Goal: Information Seeking & Learning: Check status

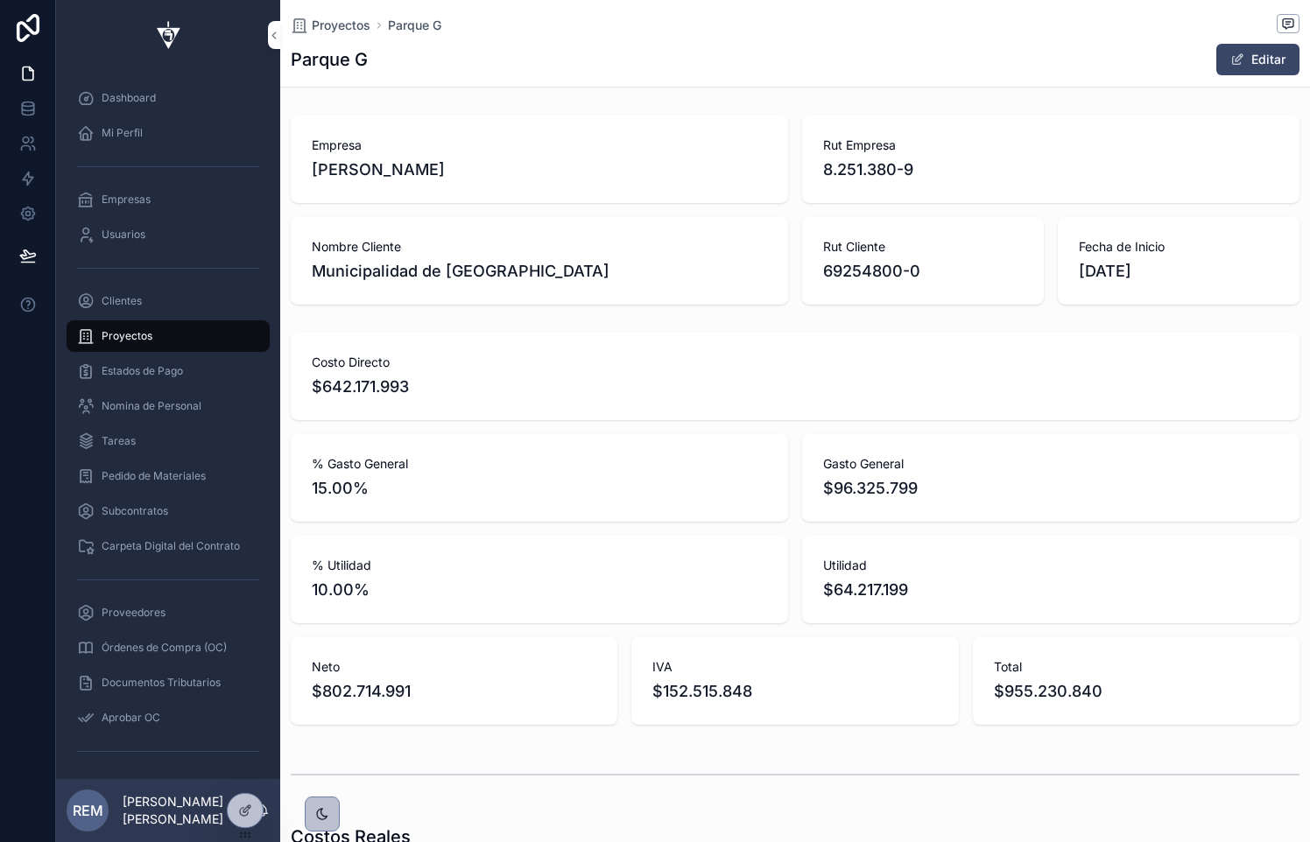
scroll to position [9, 0]
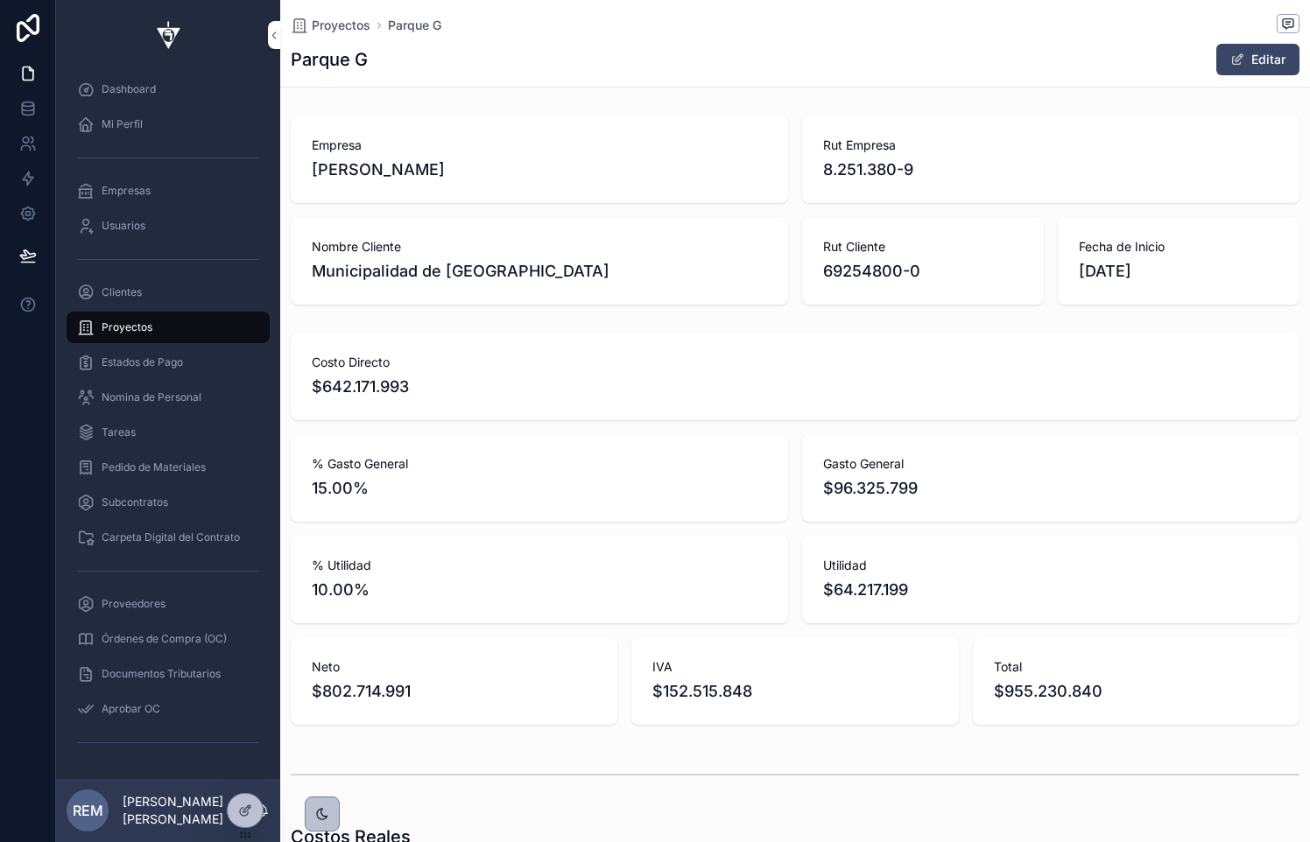
click at [123, 466] on span "Pedido de Materiales" at bounding box center [154, 468] width 104 height 14
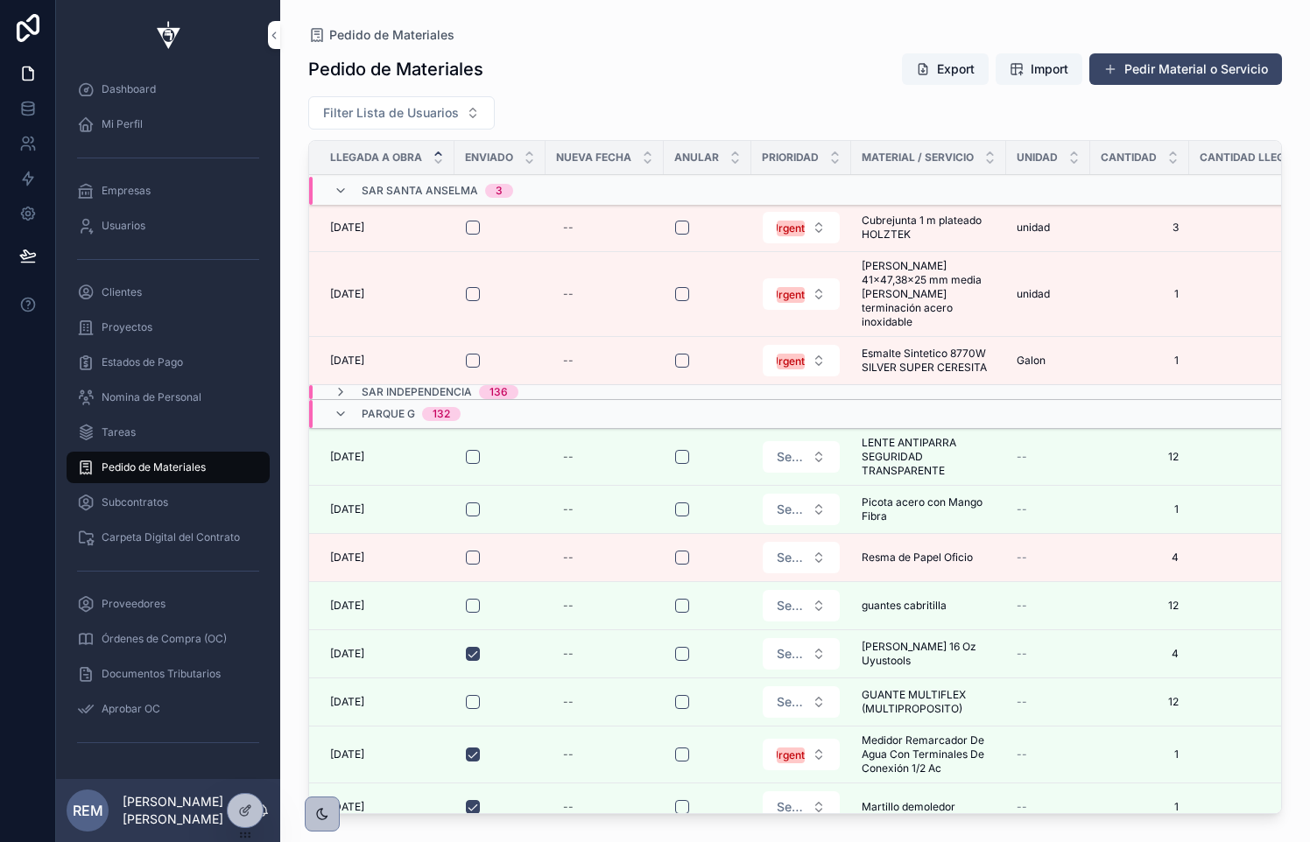
click at [144, 329] on span "Proyectos" at bounding box center [127, 328] width 51 height 14
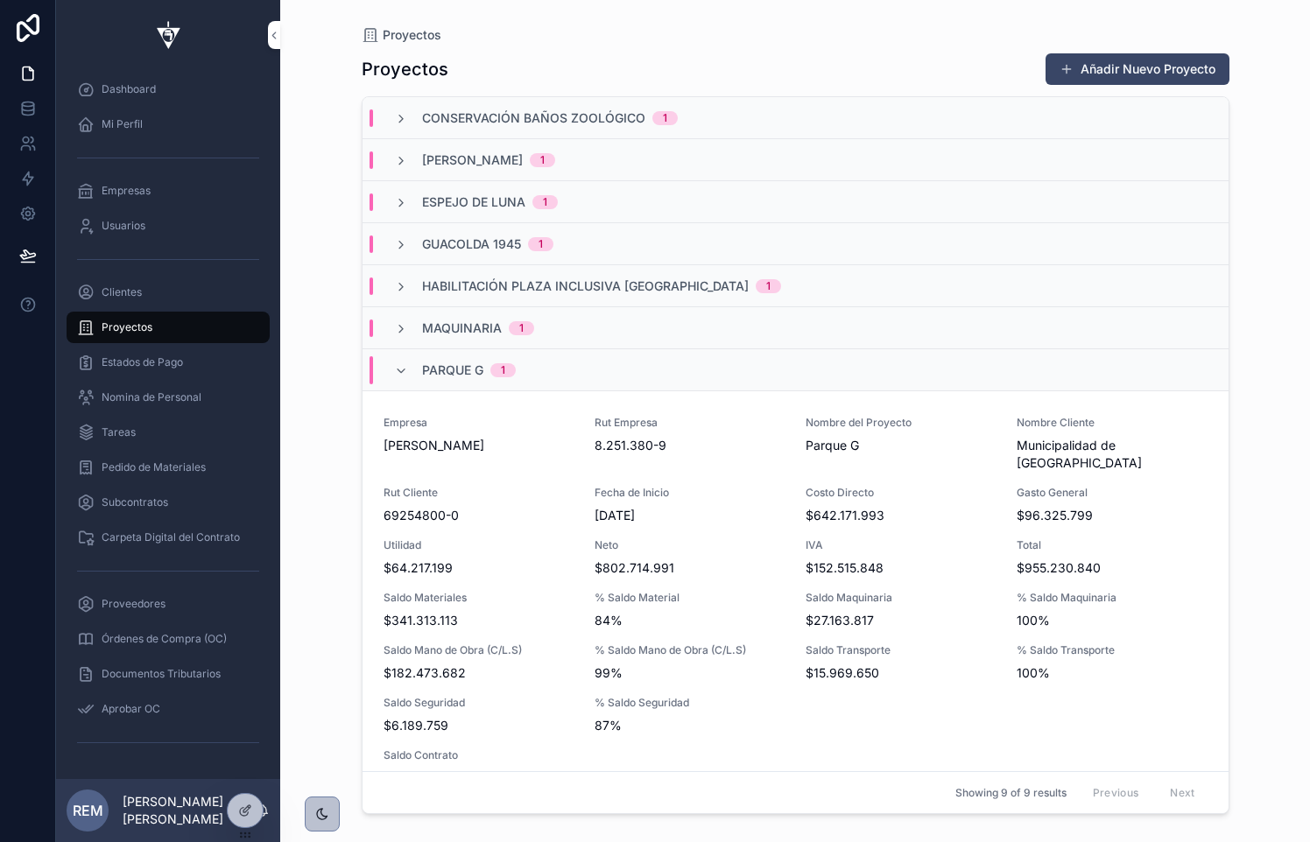
scroll to position [29, 0]
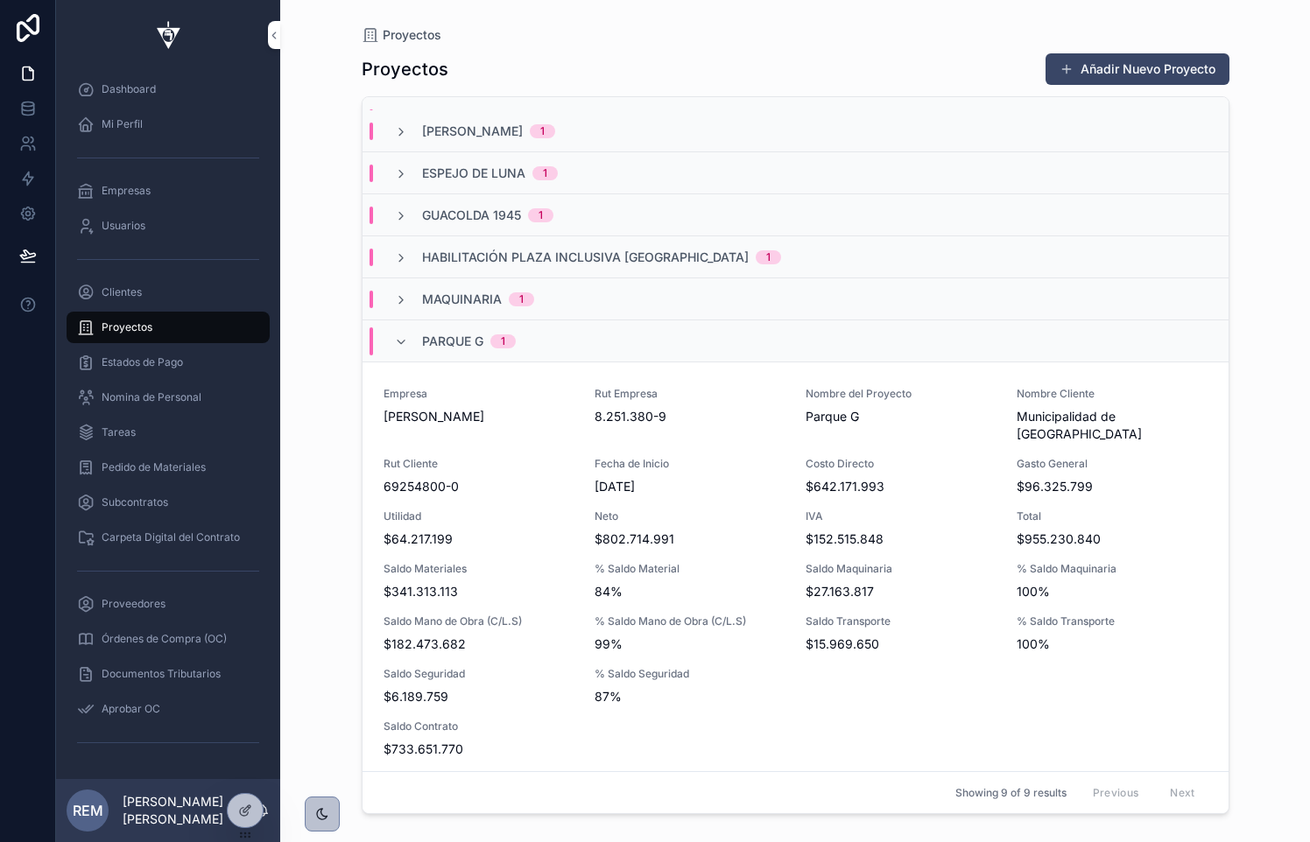
click at [408, 251] on div "Habilitación Plaza Inclusiva Parque Peñalolen 1" at bounding box center [587, 258] width 387 height 18
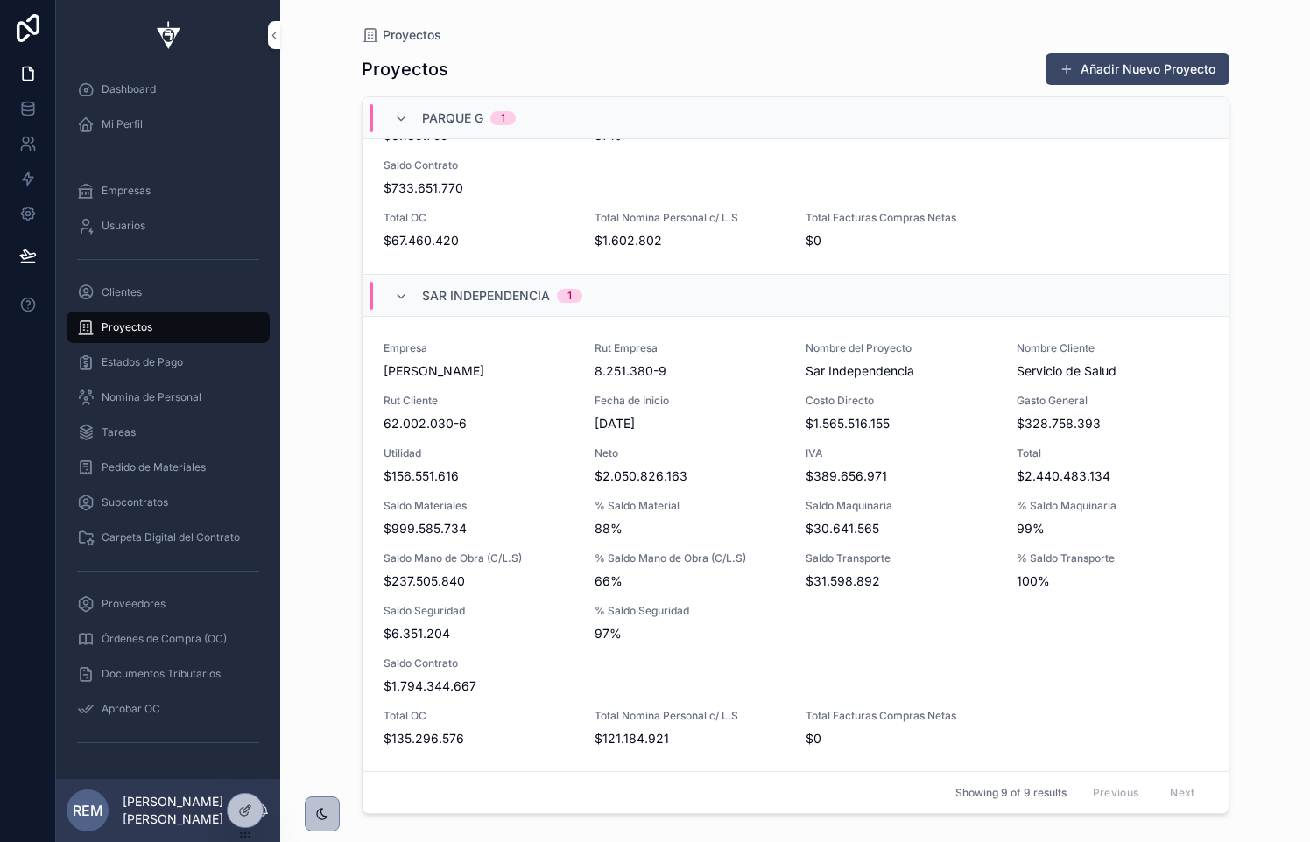
scroll to position [1069, 0]
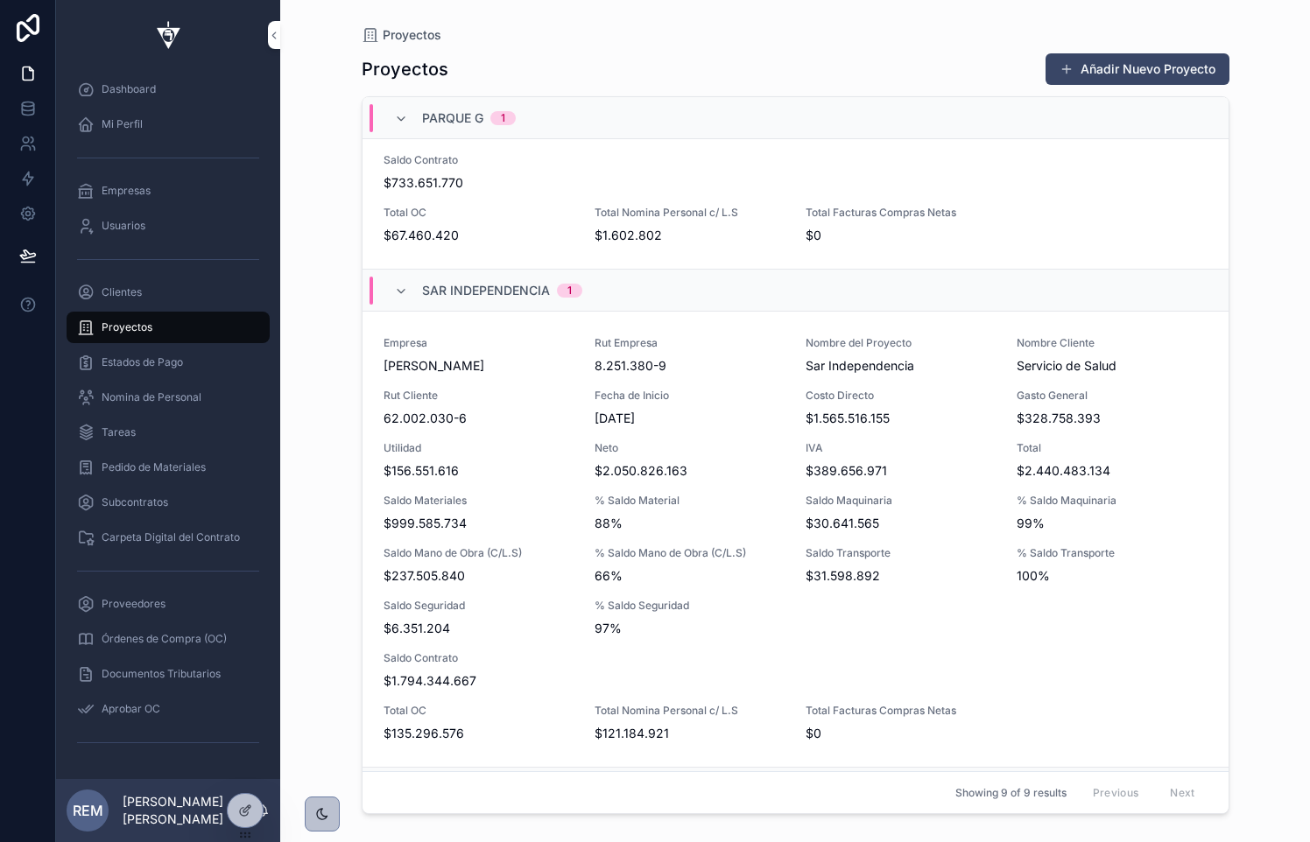
click at [531, 414] on div "Empresa Rodolfo Espina Santander Rut Empresa 8.251.380-9 Nombre del Proyecto Sa…" at bounding box center [796, 539] width 824 height 406
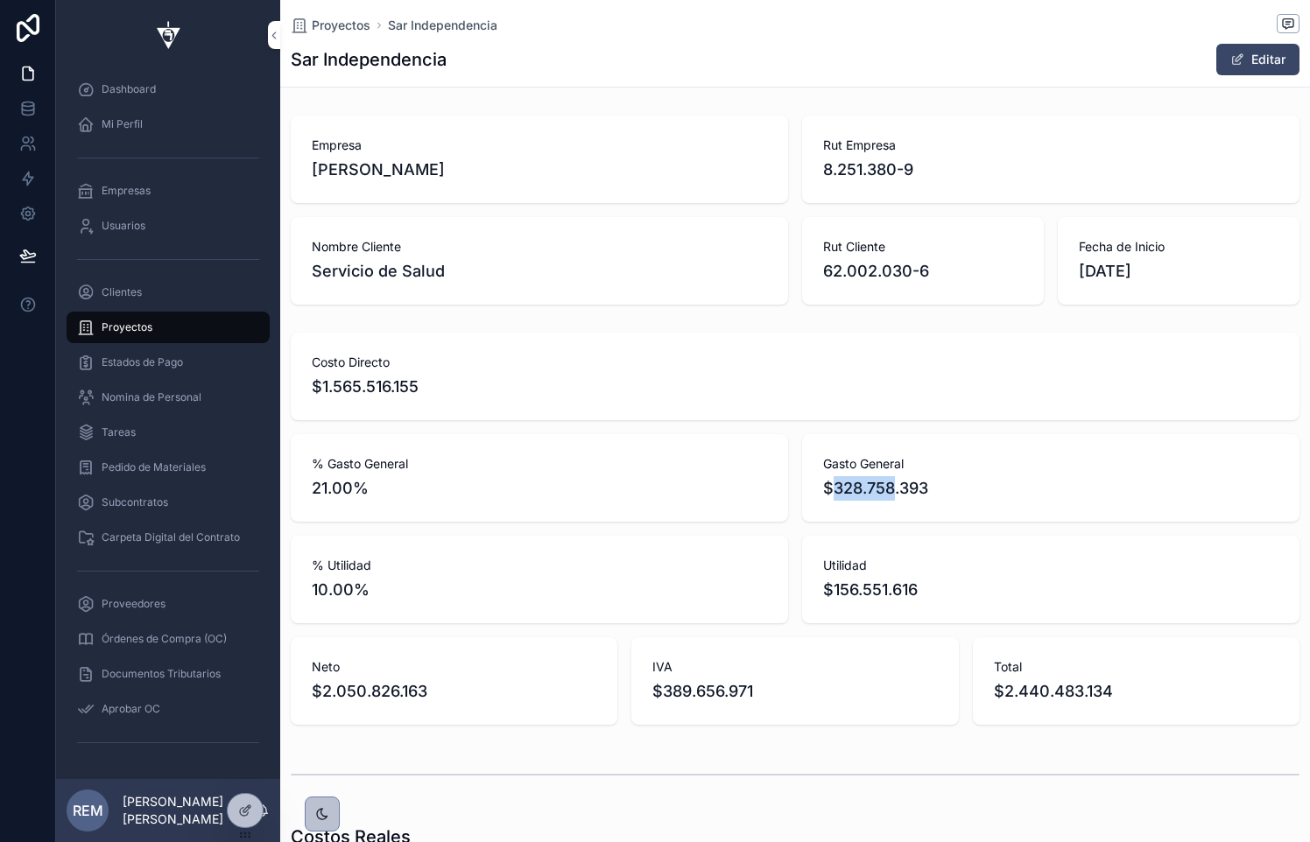
drag, startPoint x: 833, startPoint y: 493, endPoint x: 930, endPoint y: 492, distance: 97.2
click at [930, 492] on span "$328.758.393" at bounding box center [1050, 488] width 455 height 25
click at [1236, 54] on span "scrollable content" at bounding box center [1237, 60] width 14 height 14
click at [932, 492] on span "$328.758.393" at bounding box center [1050, 488] width 455 height 25
click at [1247, 61] on button "Done" at bounding box center [1259, 60] width 81 height 32
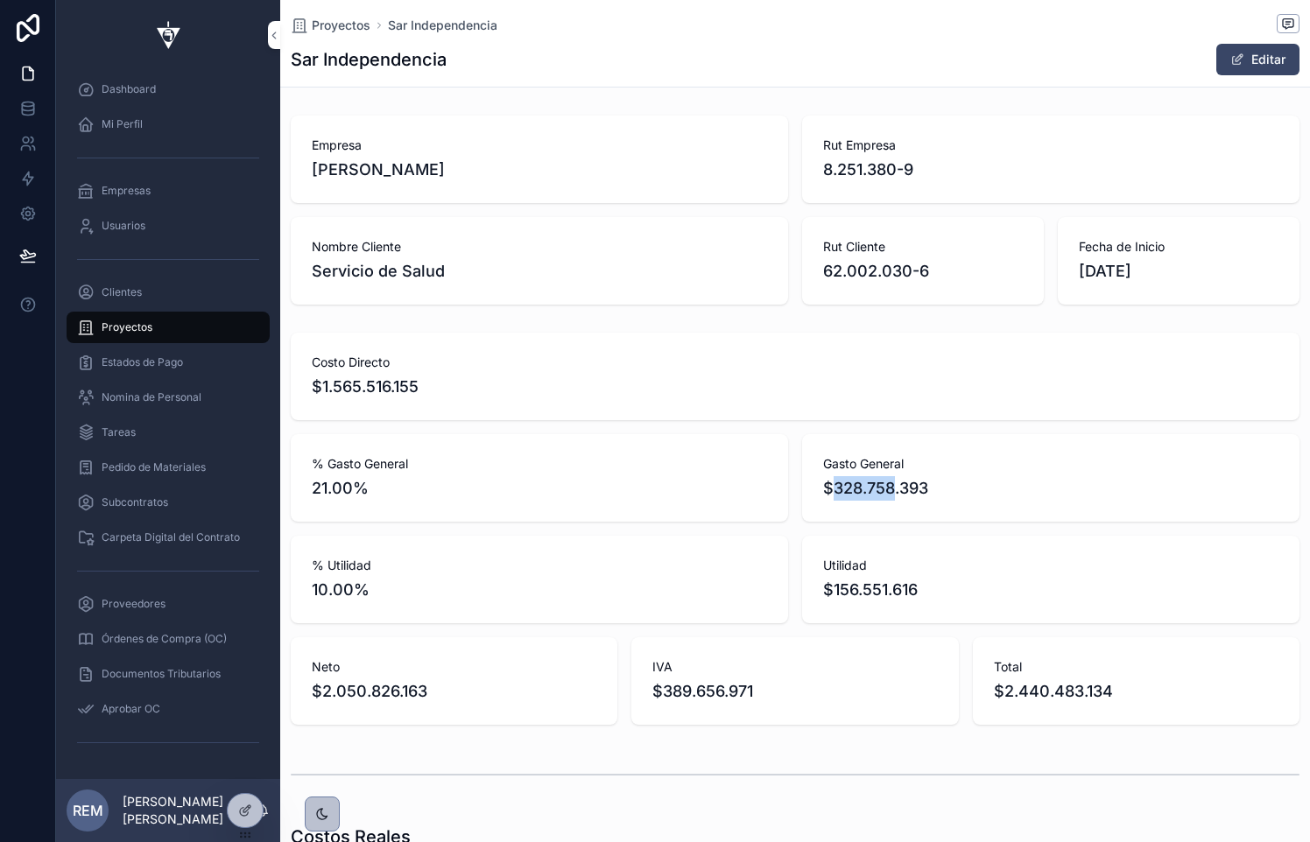
drag, startPoint x: 830, startPoint y: 486, endPoint x: 931, endPoint y: 483, distance: 100.8
click at [931, 483] on span "$328.758.393" at bounding box center [1050, 488] width 455 height 25
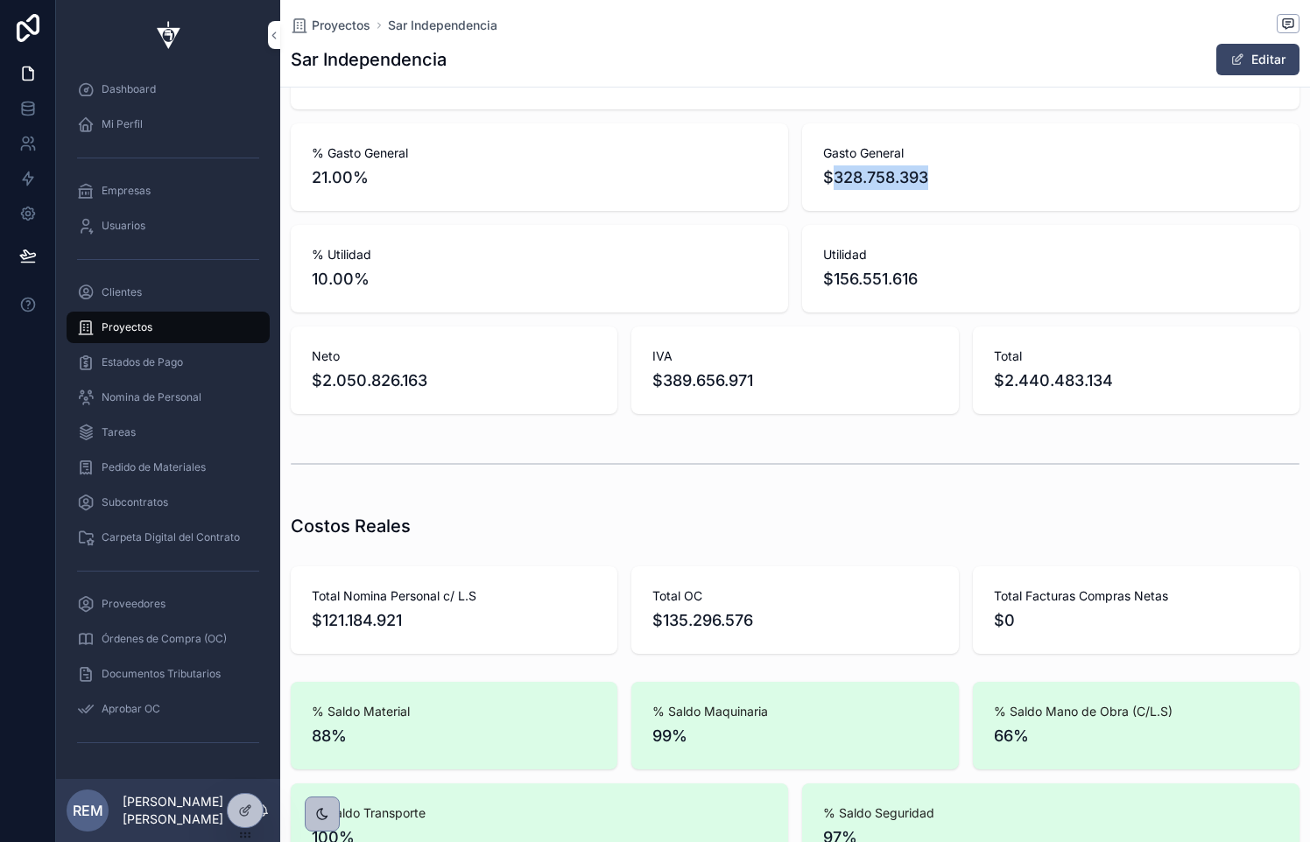
scroll to position [283, 0]
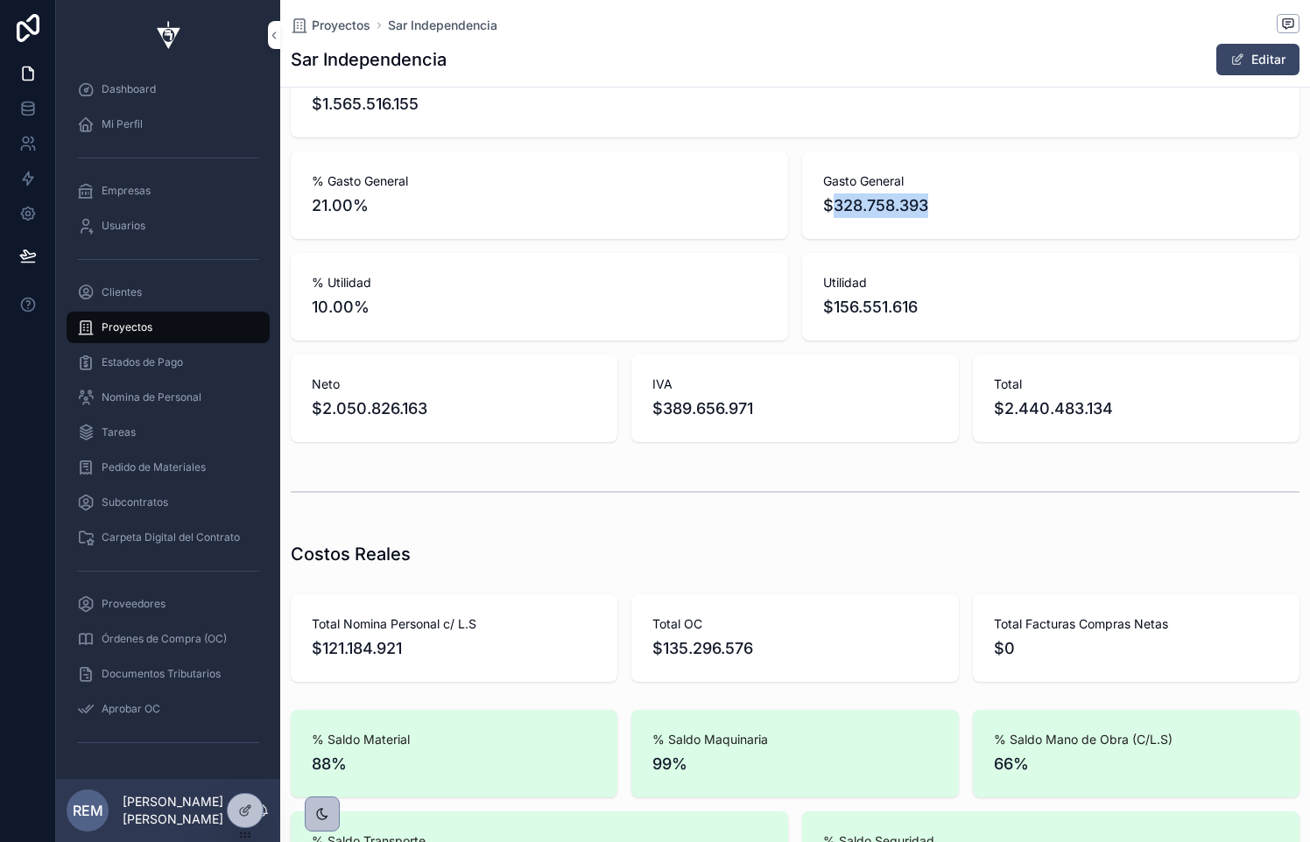
click at [1138, 208] on span "$328.758.393" at bounding box center [1050, 206] width 455 height 25
click at [1237, 56] on span "scrollable content" at bounding box center [1237, 60] width 14 height 14
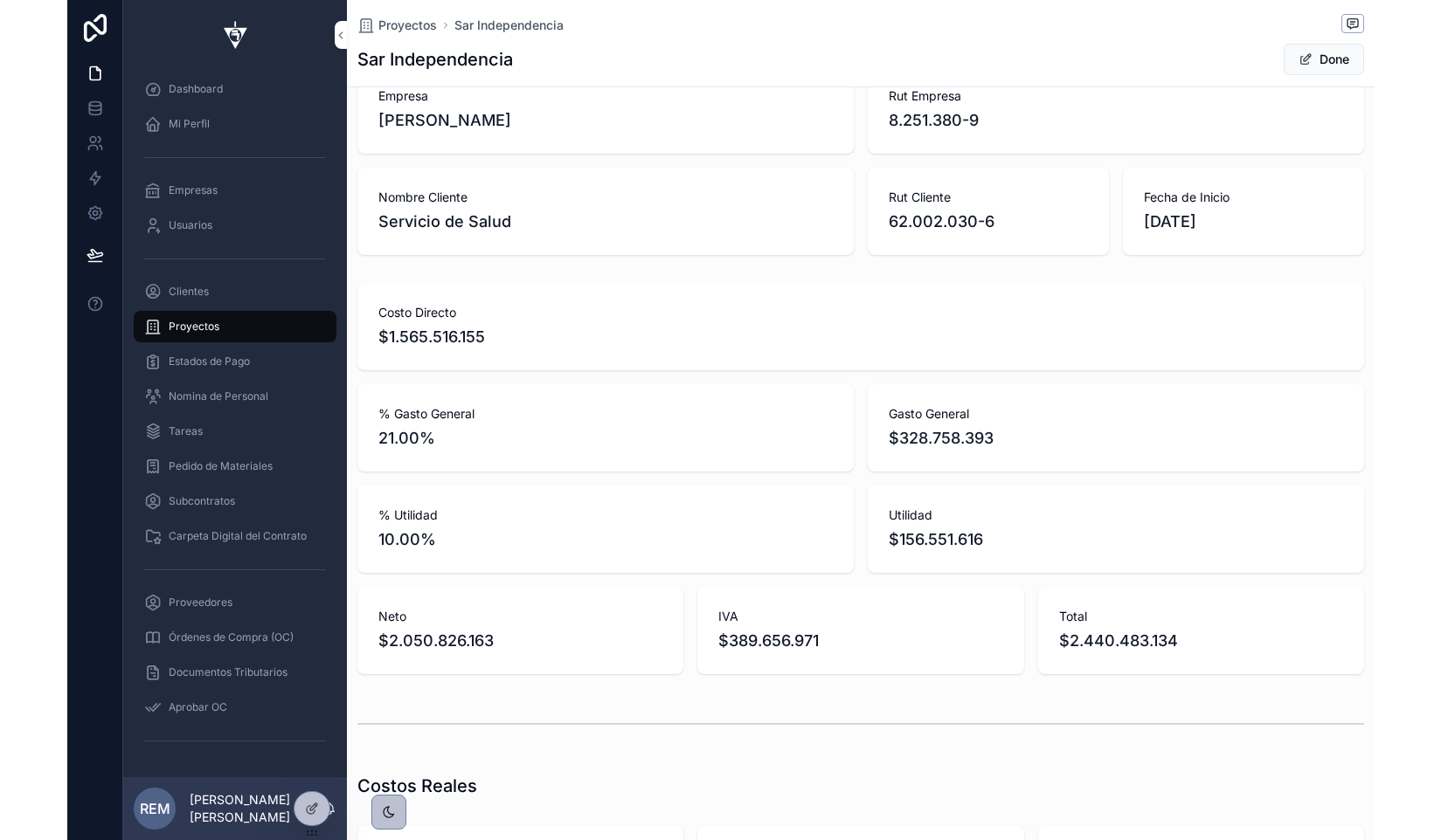
scroll to position [99, 0]
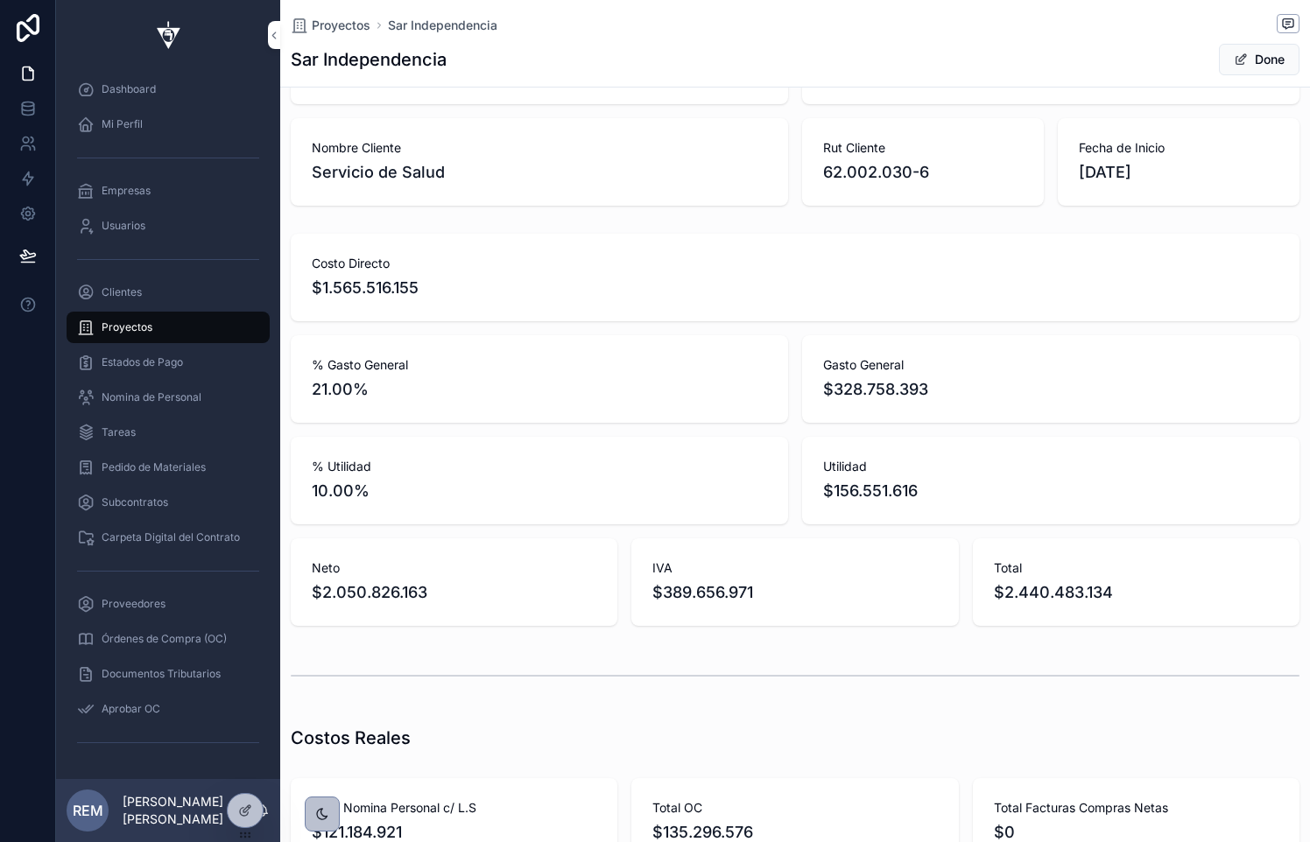
click at [1234, 54] on span "scrollable content" at bounding box center [1241, 60] width 14 height 14
click at [243, 813] on icon at bounding box center [246, 809] width 7 height 7
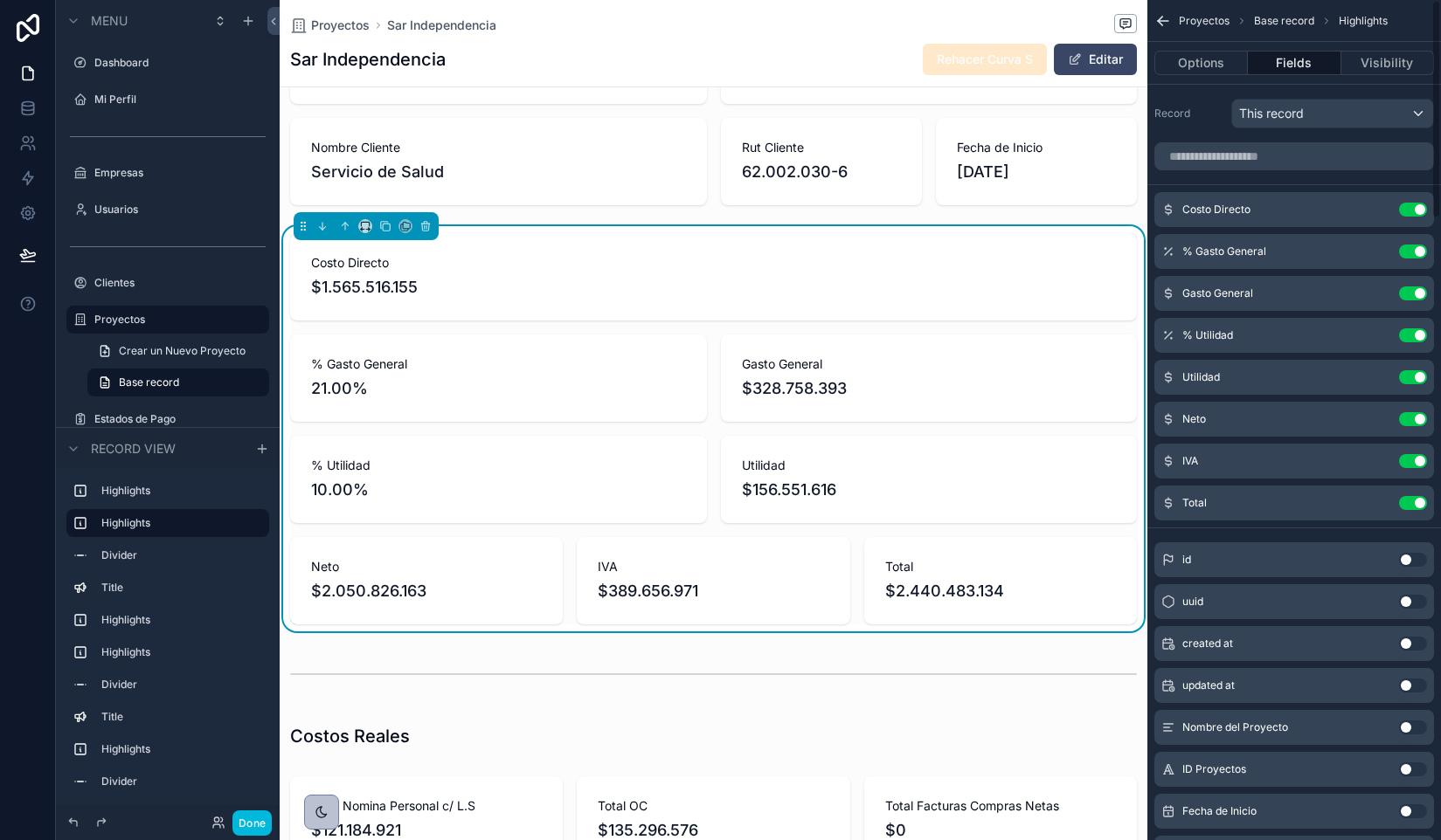
click at [0, 0] on icon "scrollable content" at bounding box center [0, 0] width 0 height 0
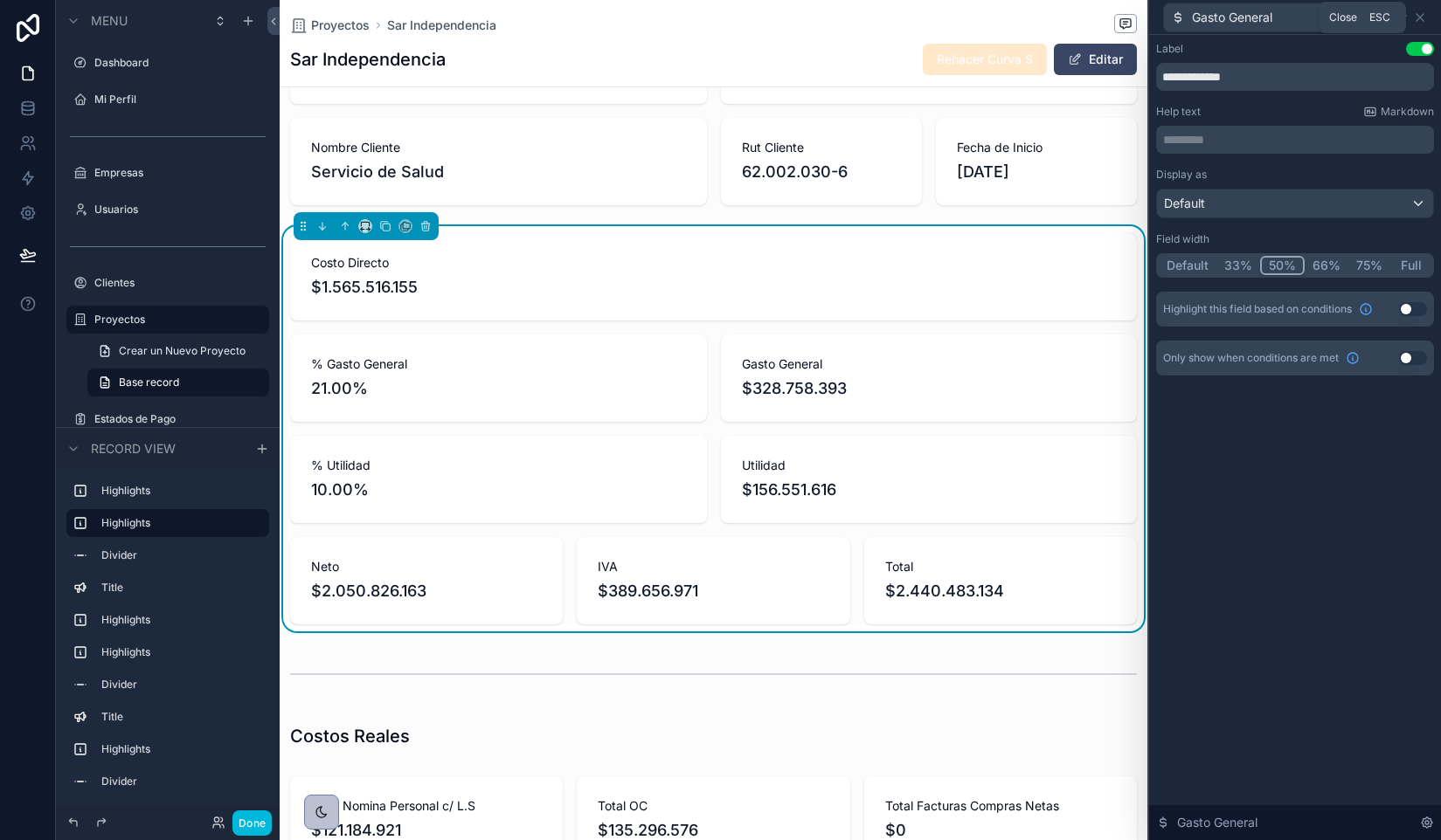
click at [1306, 15] on icon at bounding box center [1420, 18] width 14 height 14
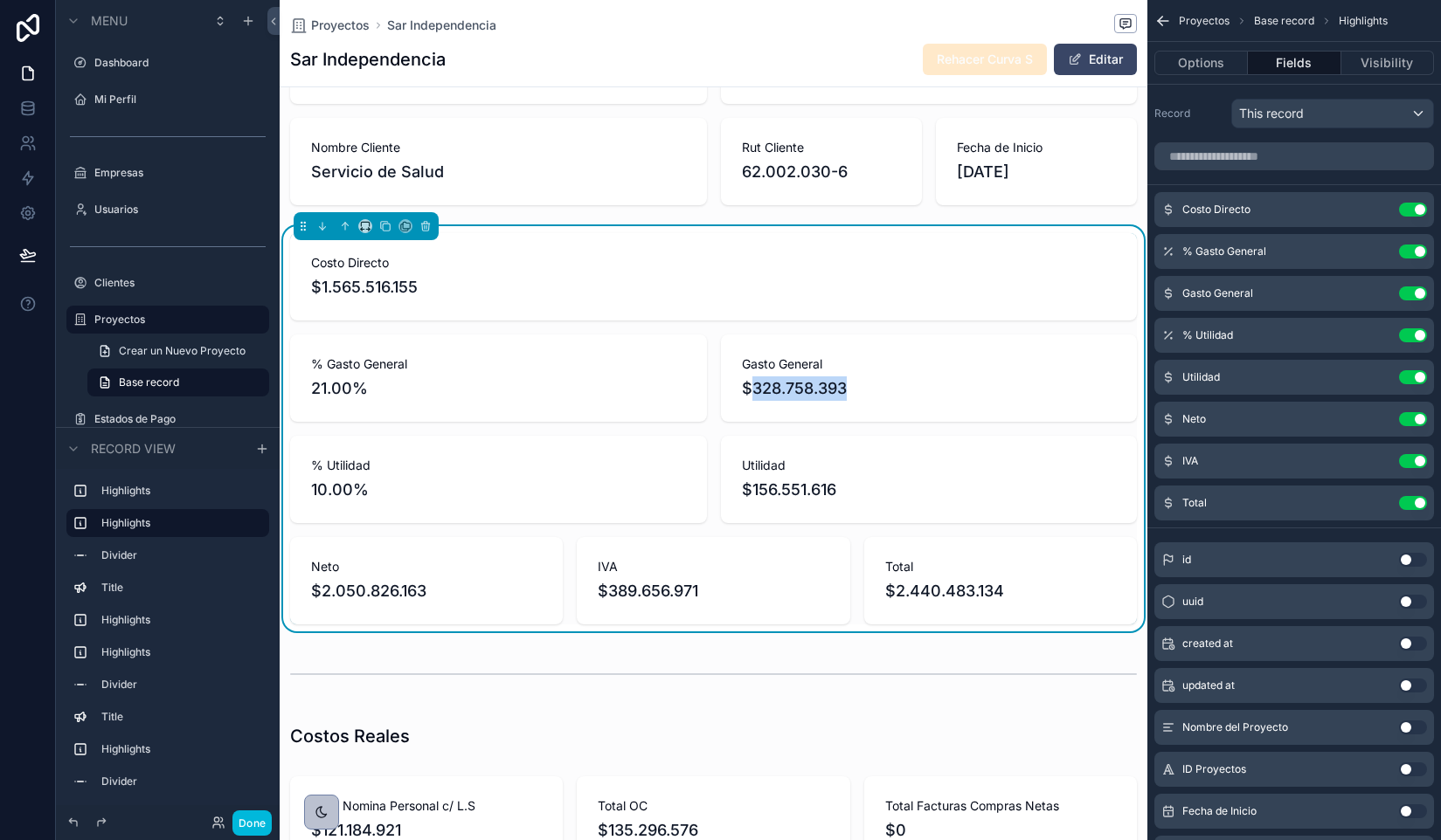
drag, startPoint x: 752, startPoint y: 389, endPoint x: 849, endPoint y: 389, distance: 97.0
click at [849, 389] on span "$328.758.393" at bounding box center [929, 388] width 375 height 25
copy span "328.758.393"
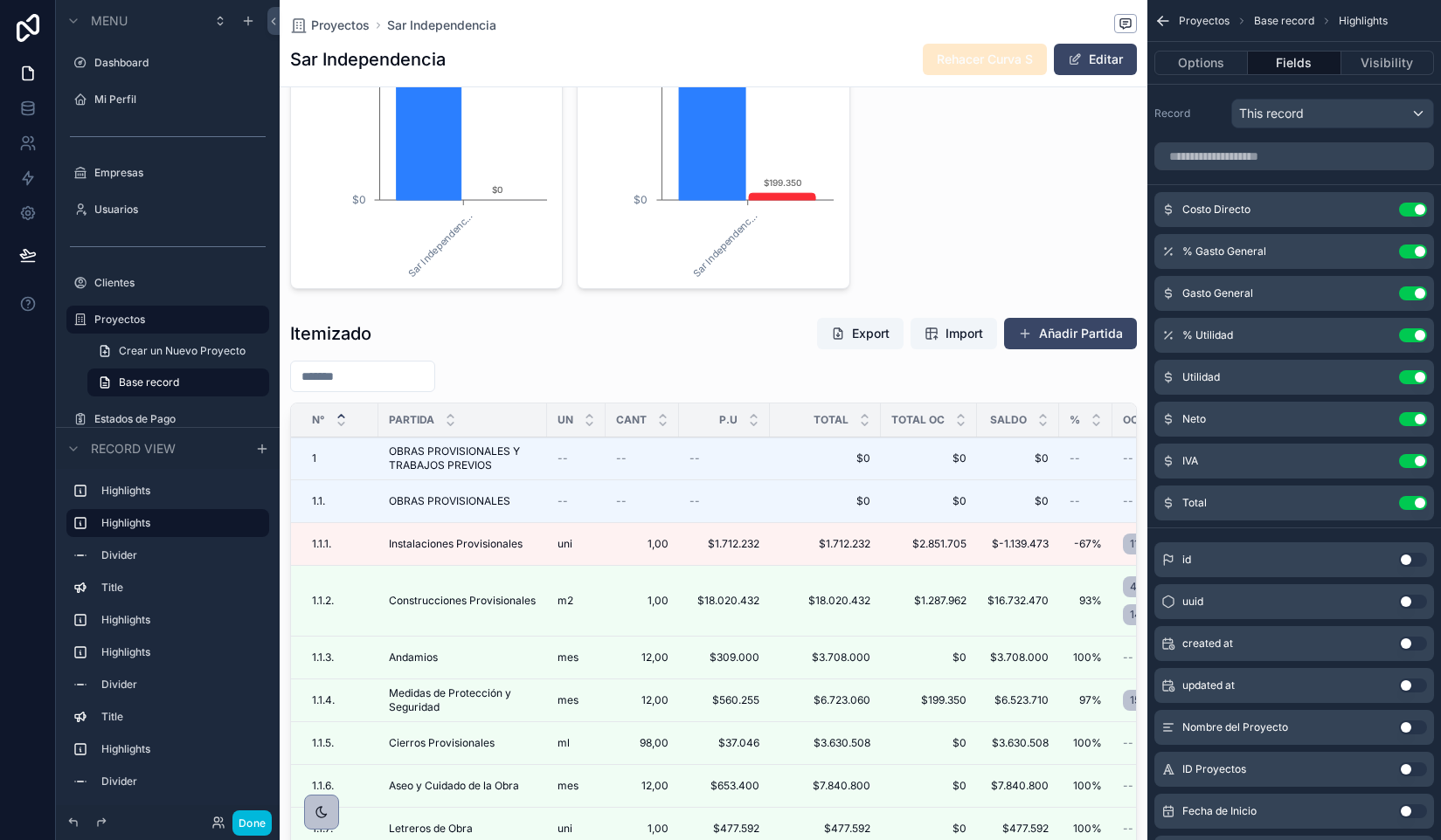
scroll to position [2124, 0]
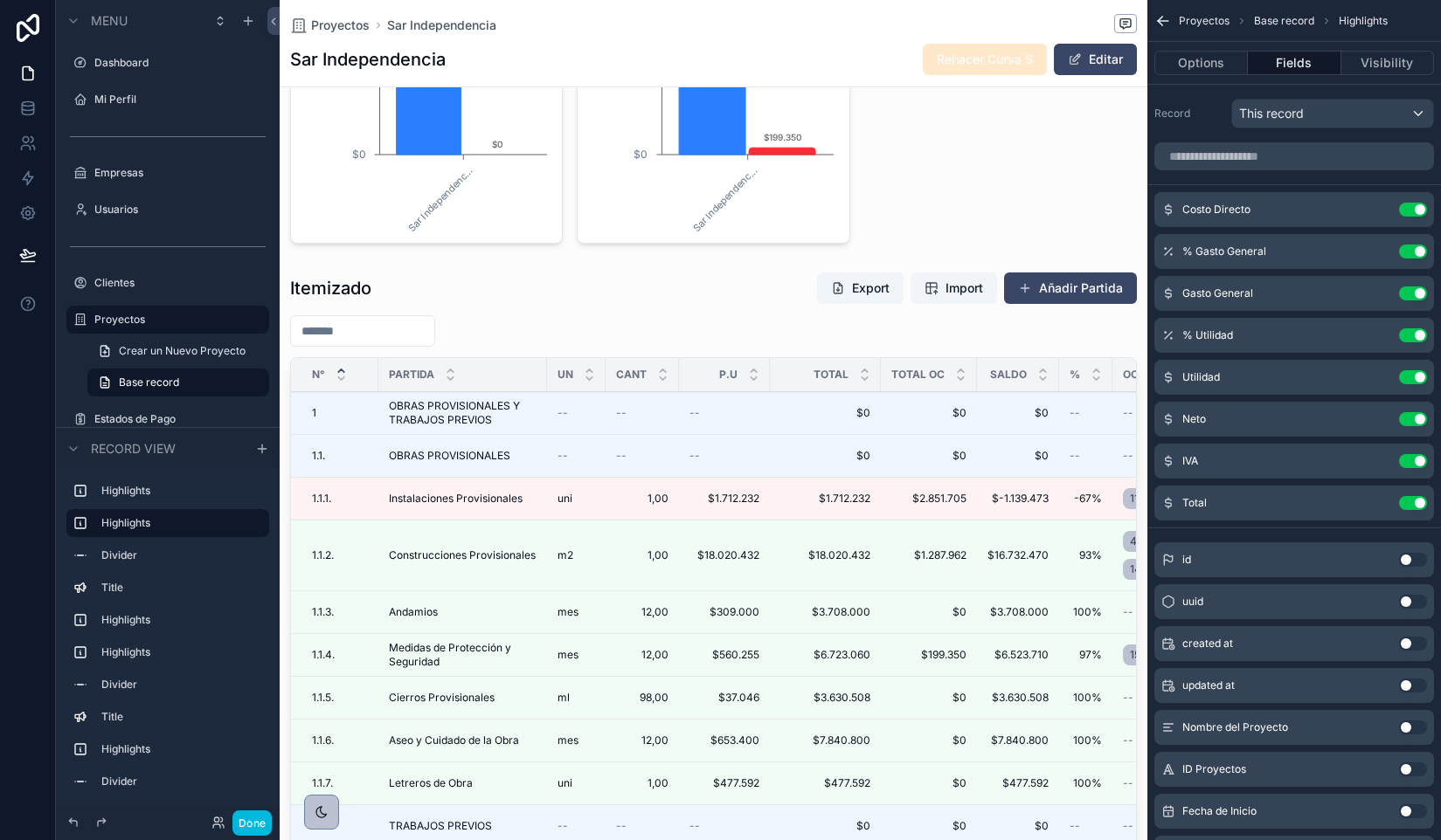
click at [478, 640] on div "scrollable content" at bounding box center [714, 633] width 868 height 739
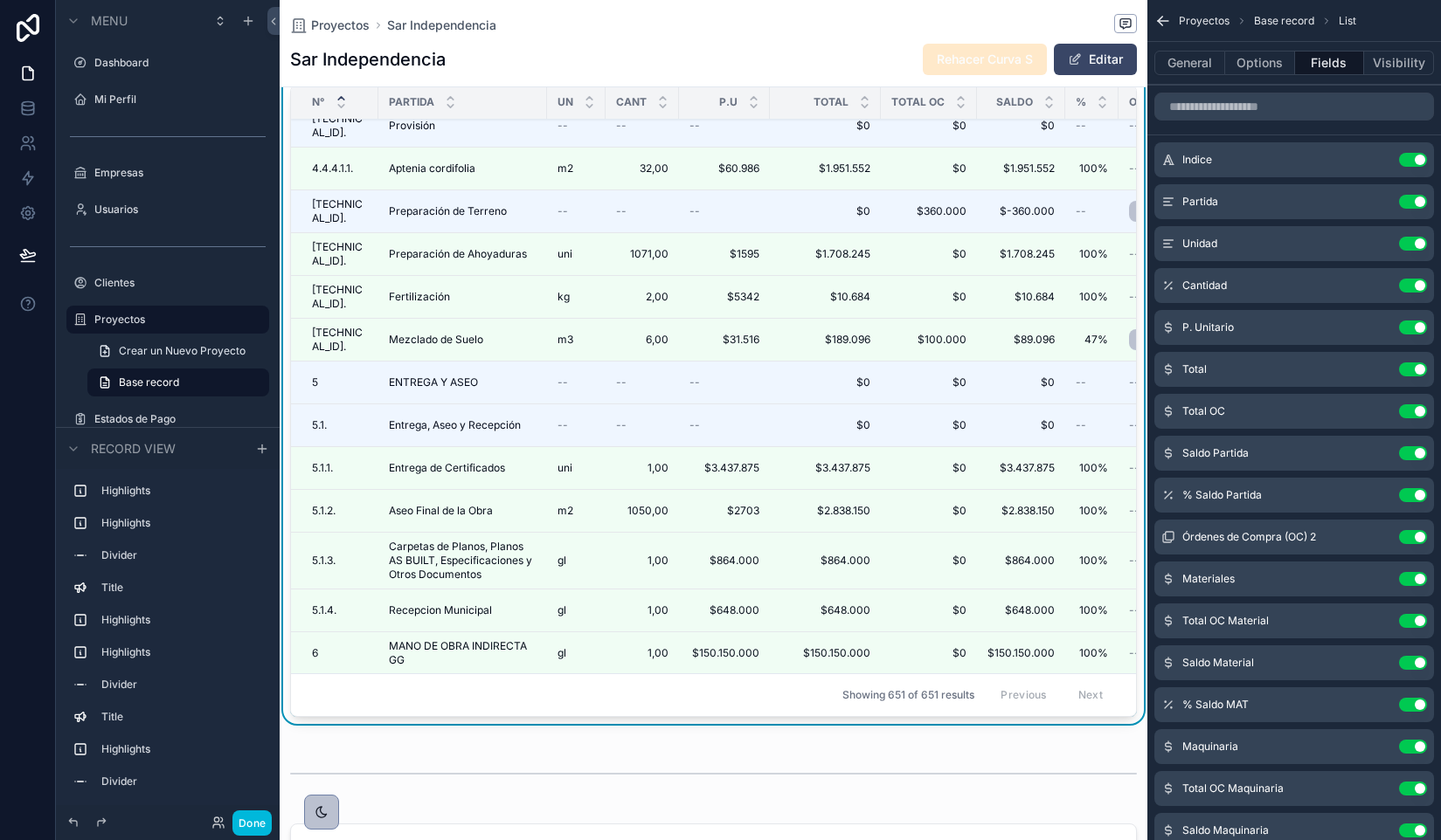
scroll to position [2415, 0]
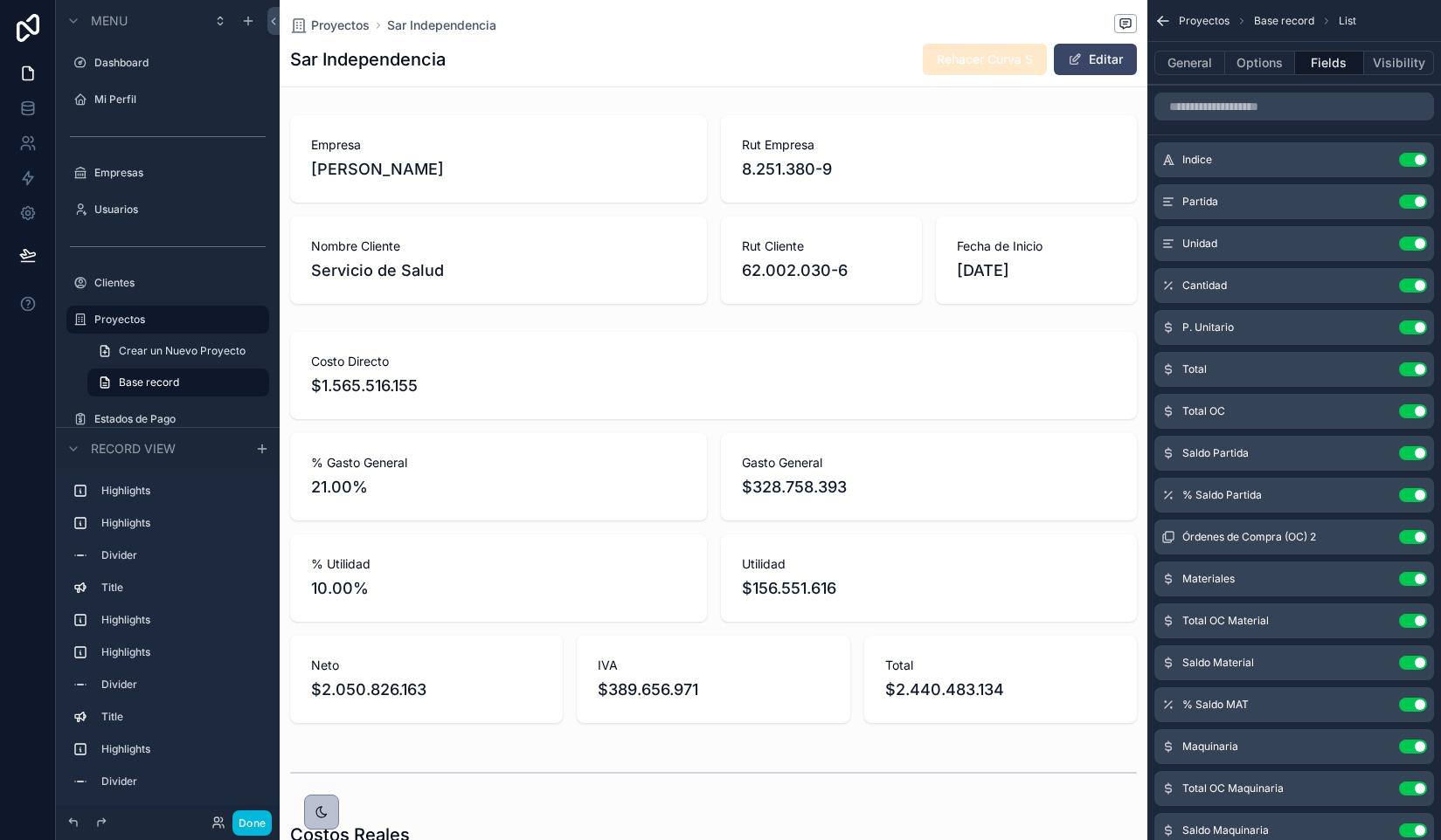
scroll to position [0, 845]
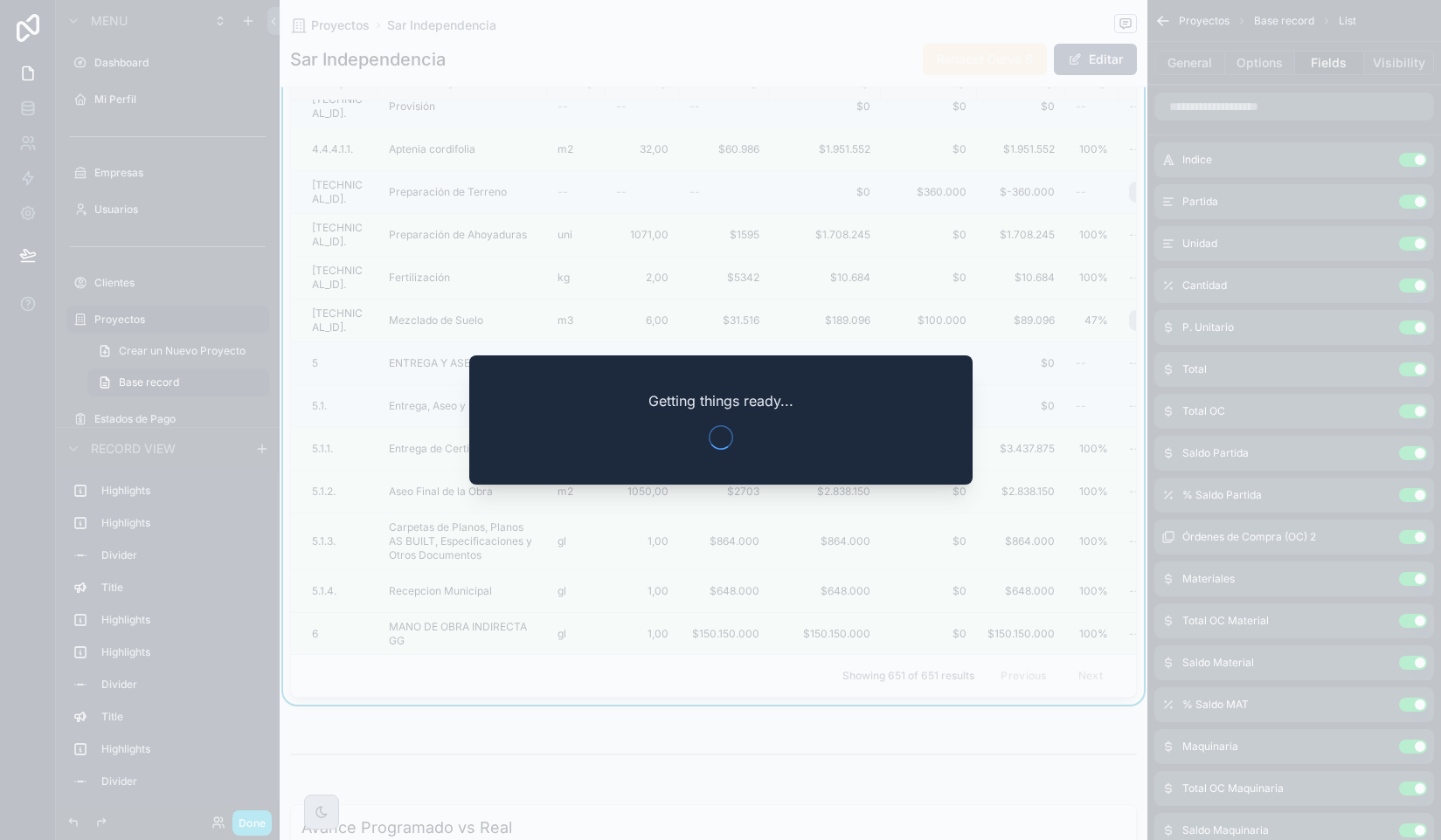
click at [109, 324] on div at bounding box center [720, 420] width 1441 height 840
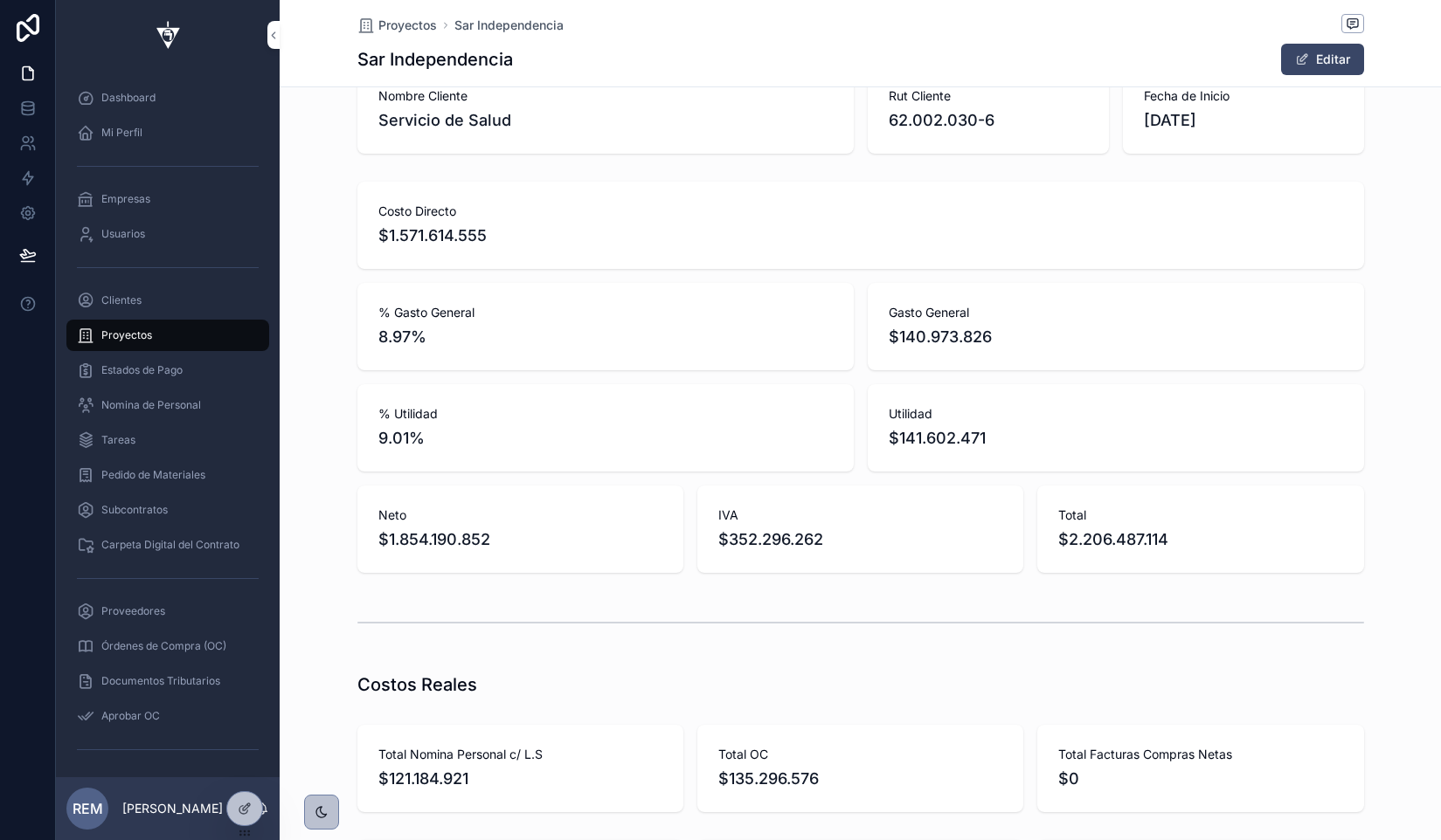
scroll to position [151, 0]
drag, startPoint x: 1069, startPoint y: 547, endPoint x: 1199, endPoint y: 546, distance: 130.0
click at [1199, 546] on span "$2.206.487.114" at bounding box center [1200, 539] width 284 height 25
click at [1251, 532] on span "$2.206.487.114" at bounding box center [1200, 539] width 284 height 25
drag, startPoint x: 903, startPoint y: 332, endPoint x: 1034, endPoint y: 334, distance: 131.0
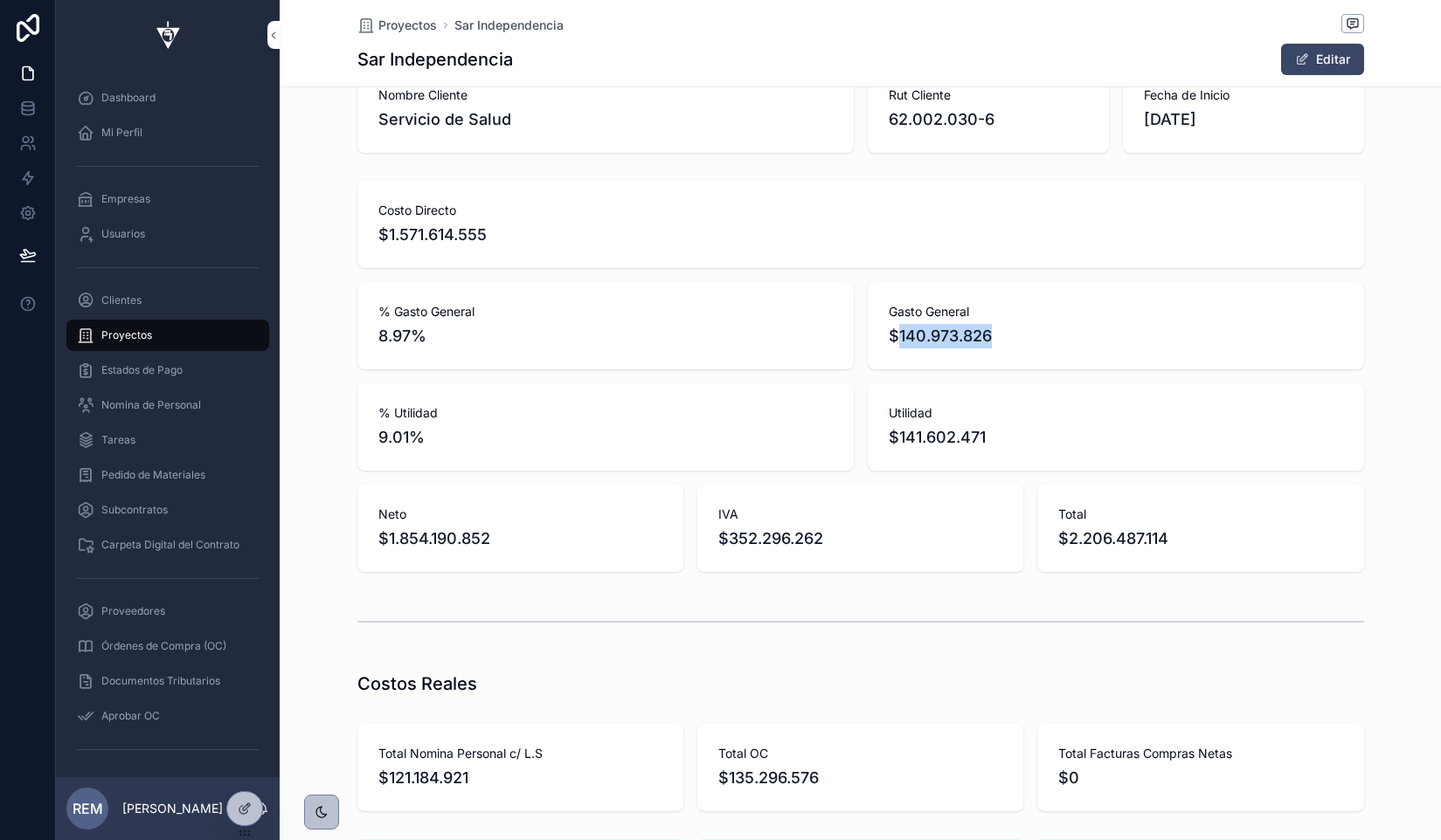
click at [1029, 332] on span "$140.973.826" at bounding box center [1116, 336] width 454 height 25
click at [1057, 411] on span "Utilidad" at bounding box center [1116, 413] width 454 height 18
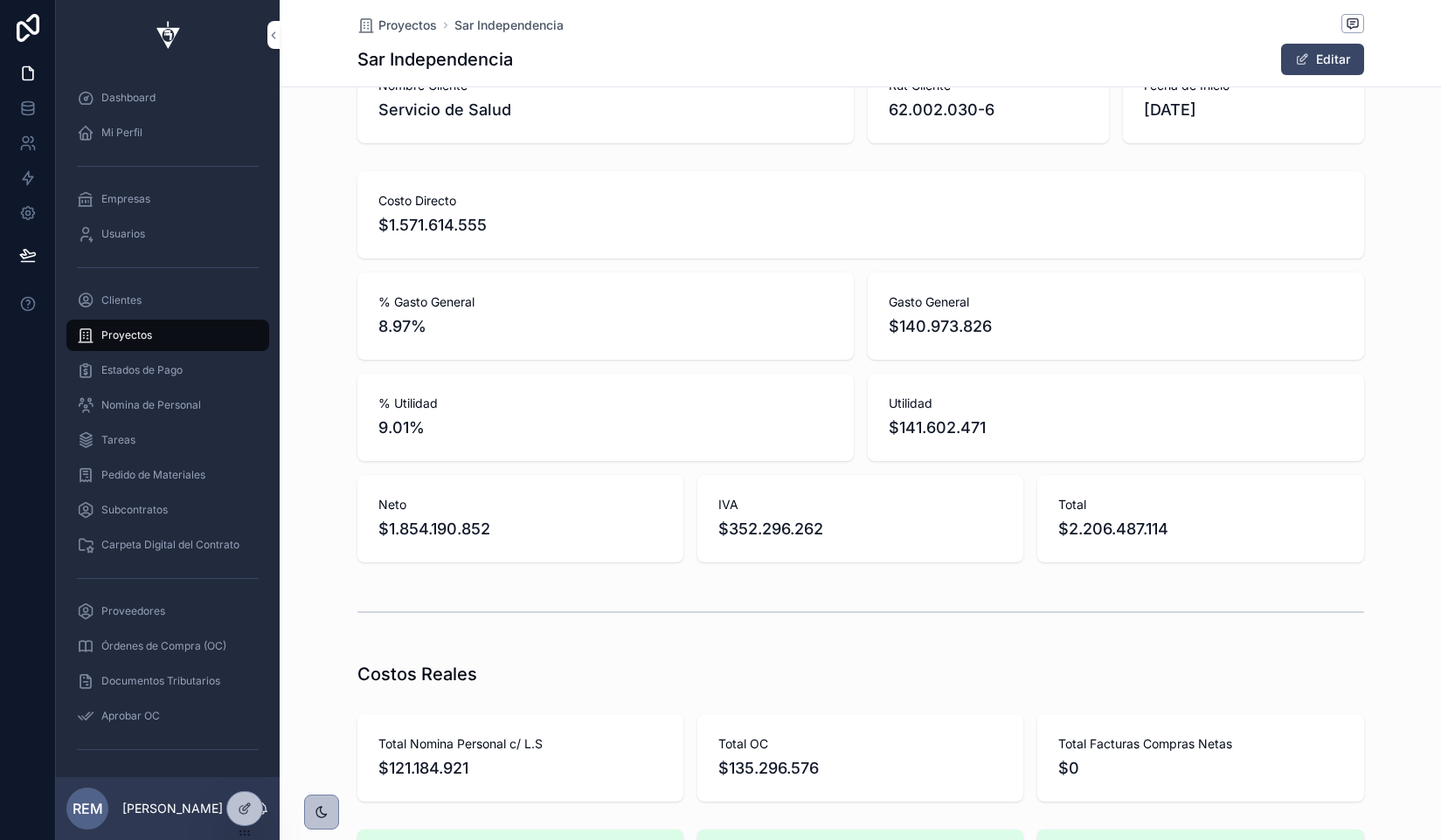
scroll to position [166, 0]
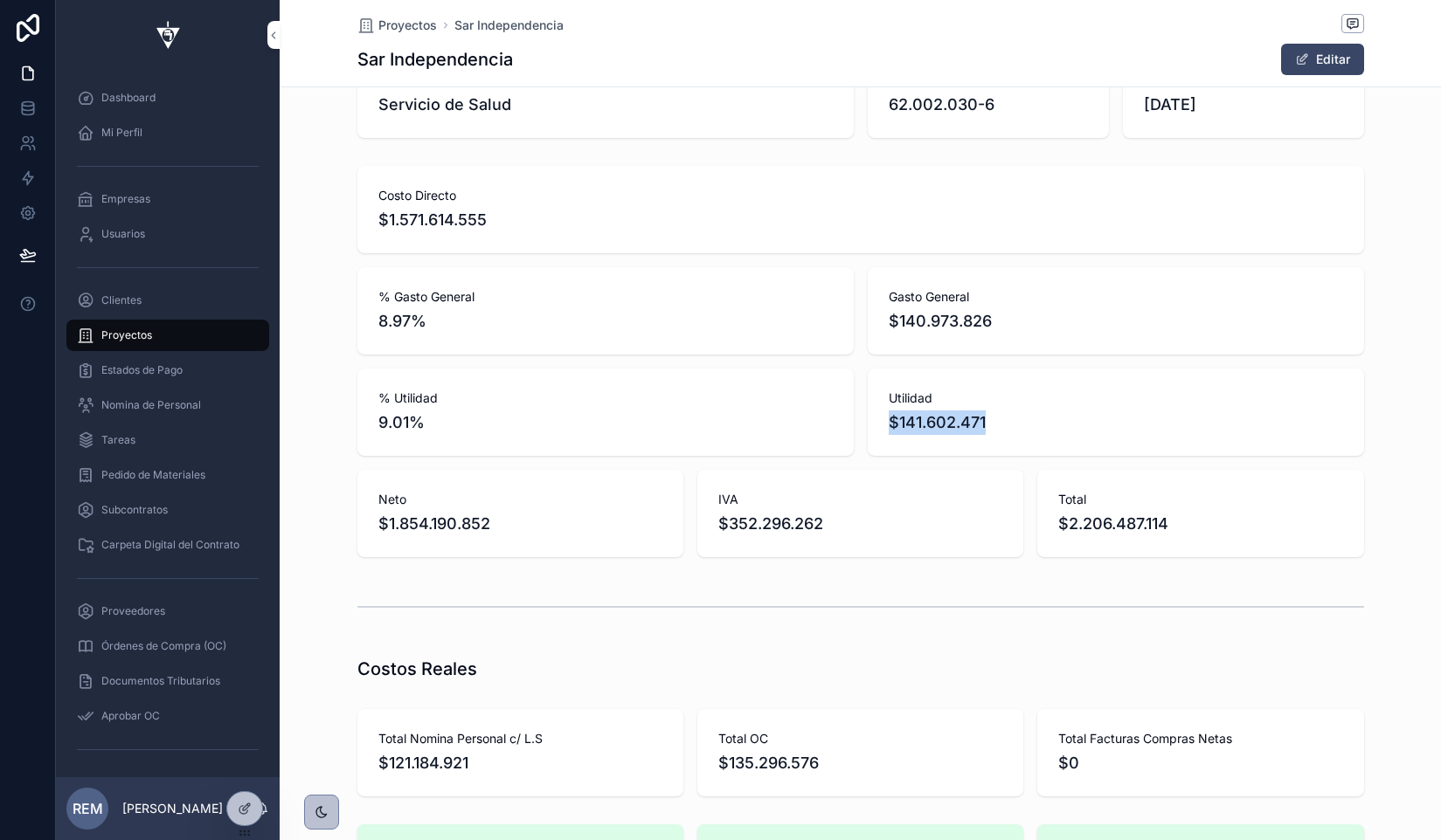
drag, startPoint x: 988, startPoint y: 417, endPoint x: 890, endPoint y: 418, distance: 98.0
click at [890, 418] on span "$141.602.471" at bounding box center [1116, 423] width 454 height 25
drag, startPoint x: 437, startPoint y: 425, endPoint x: 374, endPoint y: 303, distance: 137.3
click at [374, 303] on div "Costo Directo $1.571.614.555 % Gasto General 8.97% Gasto General $140.973.826 %…" at bounding box center [860, 361] width 1007 height 391
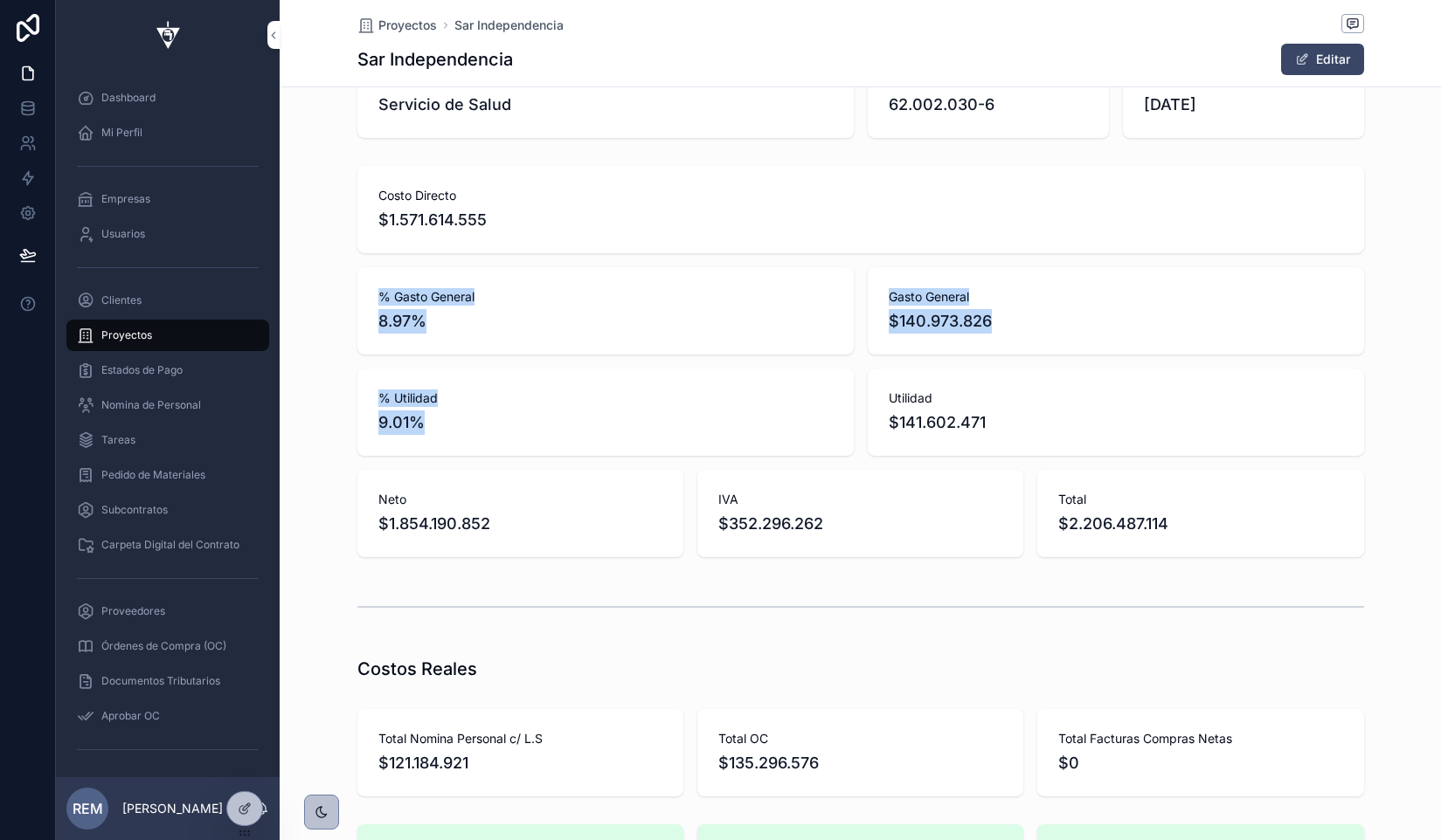
click at [637, 438] on div "% Utilidad 9.01%" at bounding box center [605, 413] width 496 height 88
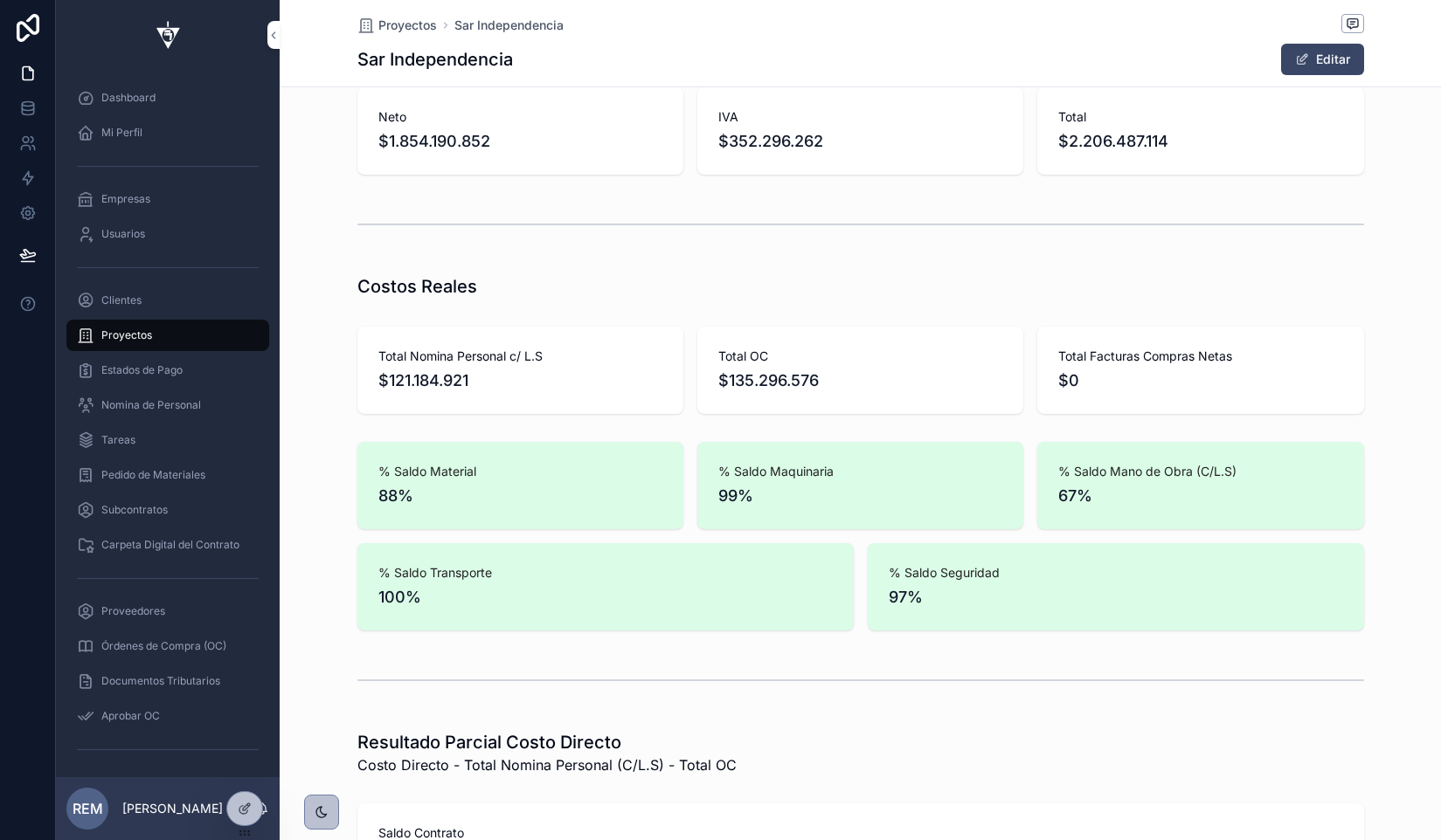
scroll to position [551, 0]
drag, startPoint x: 754, startPoint y: 487, endPoint x: 708, endPoint y: 462, distance: 52.4
click at [708, 462] on div "% Saldo Maquinaria 99%" at bounding box center [860, 484] width 326 height 88
click at [325, 503] on div "% Saldo Material 88% % Saldo Maquinaria 99% % Saldo Mano de Obra (C/L.S) 67% % …" at bounding box center [860, 534] width 1162 height 203
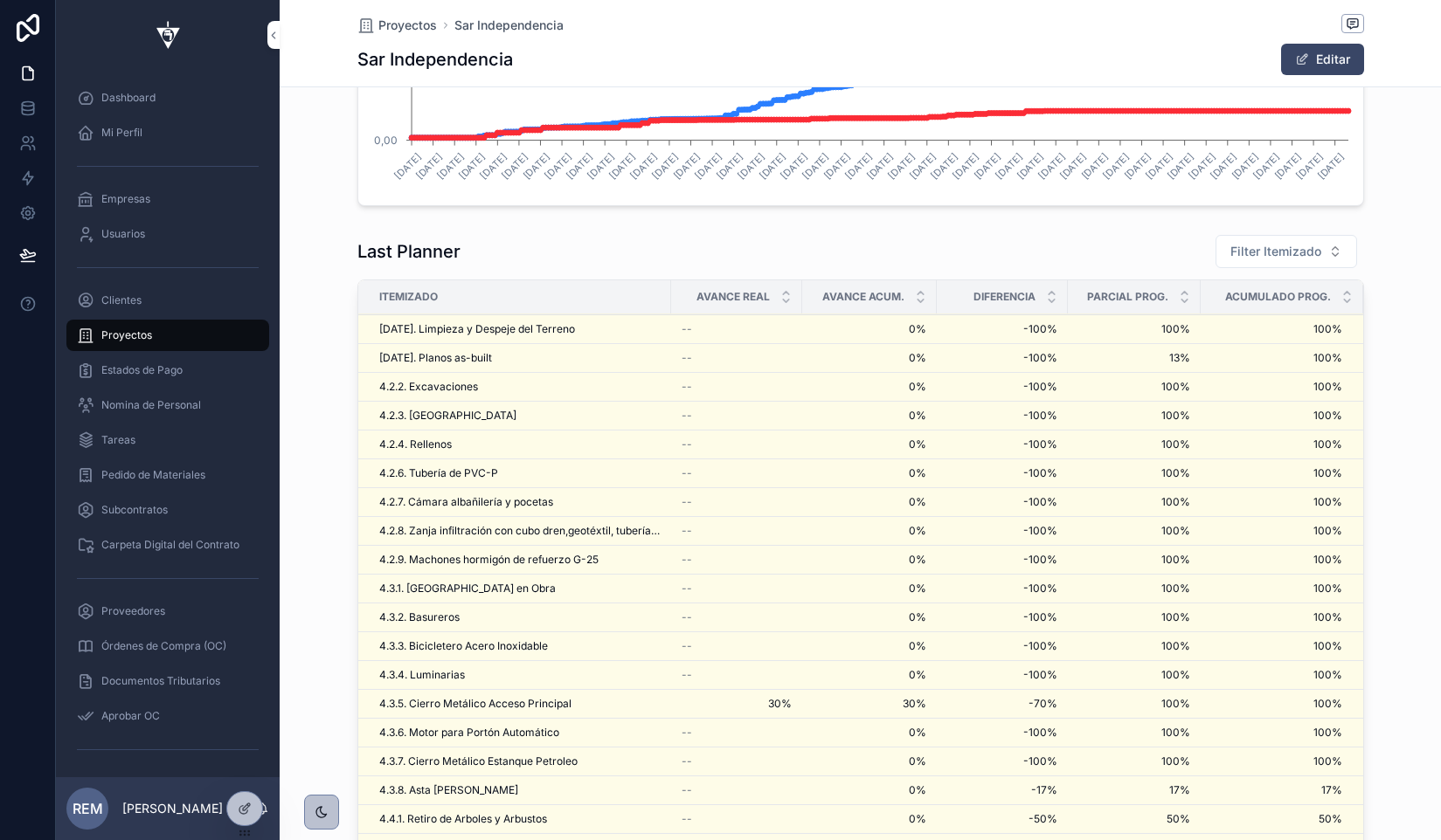
scroll to position [2616, 0]
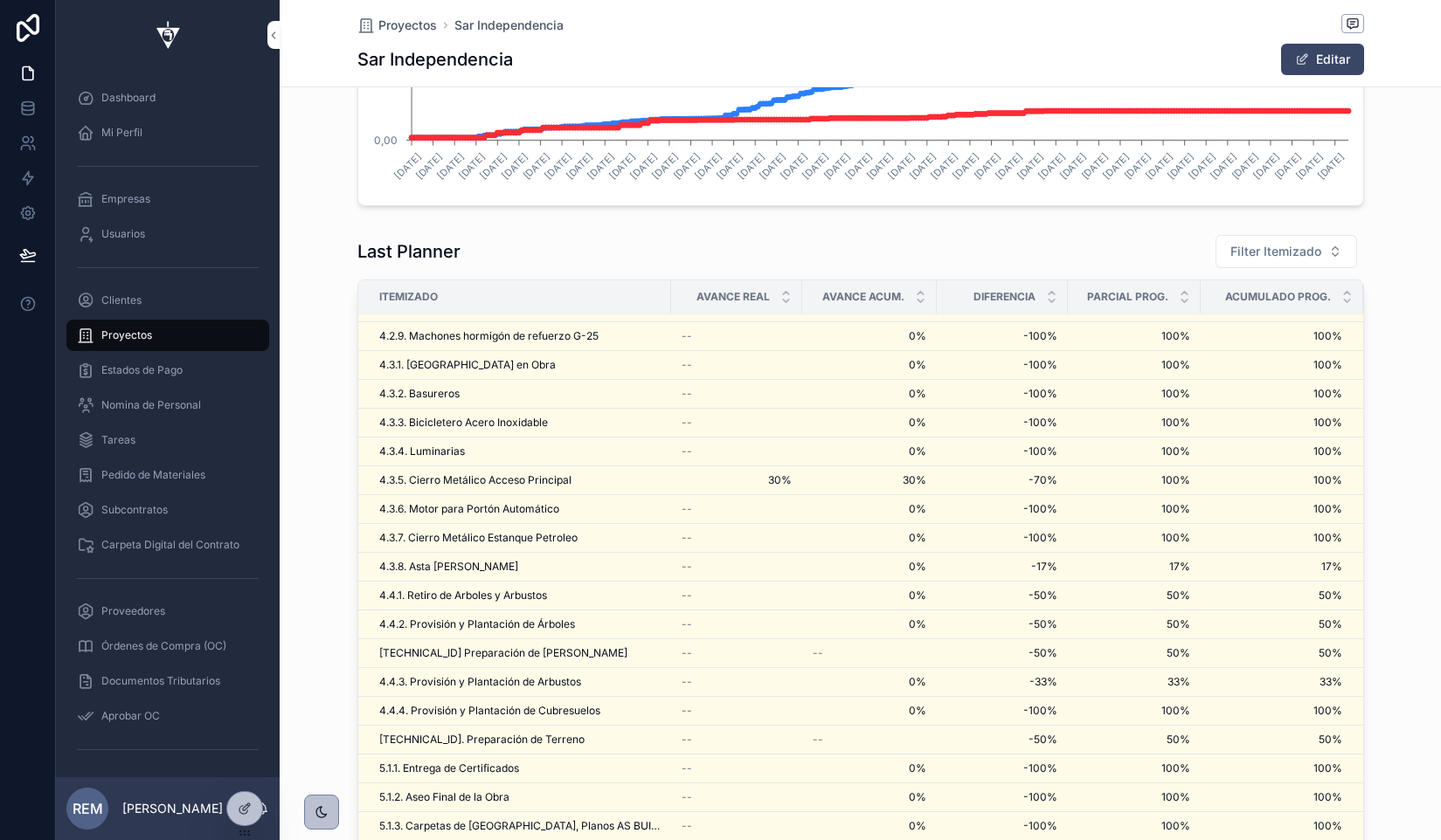
click at [312, 437] on div "Last Planner Filter Itemizado Itemizado Avance Real Avance Acum. Diferencia Par…" at bounding box center [860, 577] width 1162 height 699
drag, startPoint x: 359, startPoint y: 252, endPoint x: 1411, endPoint y: 320, distance: 1054.2
click at [1411, 320] on div "Last Planner Filter Itemizado Itemizado Avance Real Avance Acum. Diferencia Par…" at bounding box center [860, 577] width 1162 height 699
